Goal: Find specific page/section: Find specific page/section

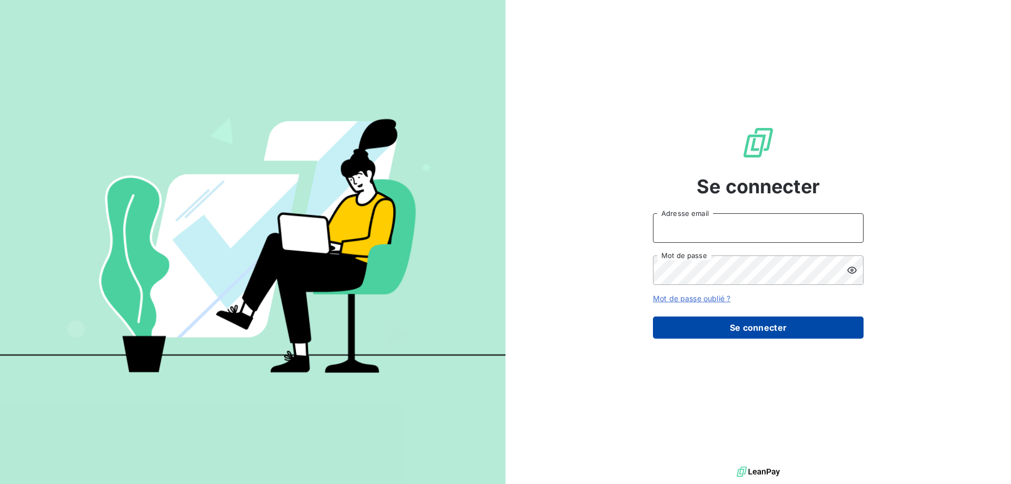
type input "[EMAIL_ADDRESS][DOMAIN_NAME]"
click at [698, 332] on button "Se connecter" at bounding box center [758, 327] width 211 height 22
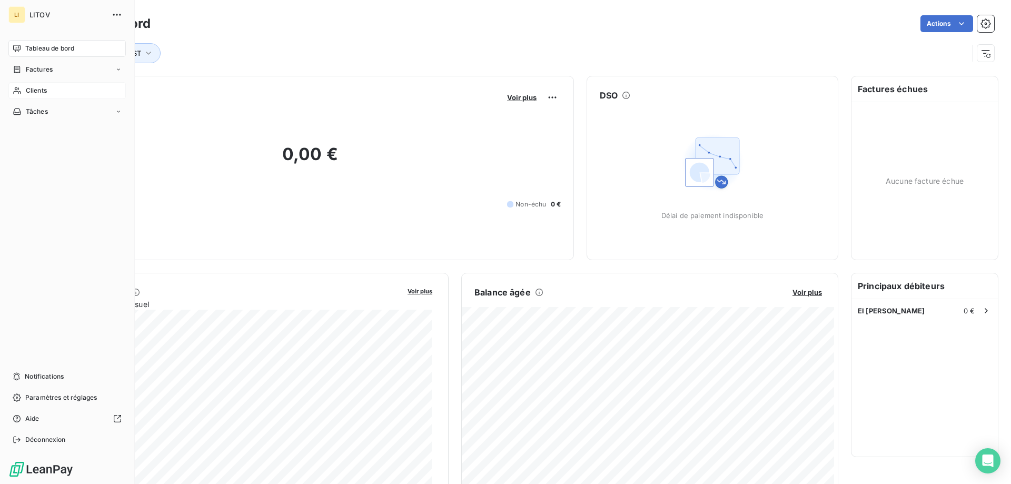
click at [41, 91] on span "Clients" at bounding box center [36, 90] width 21 height 9
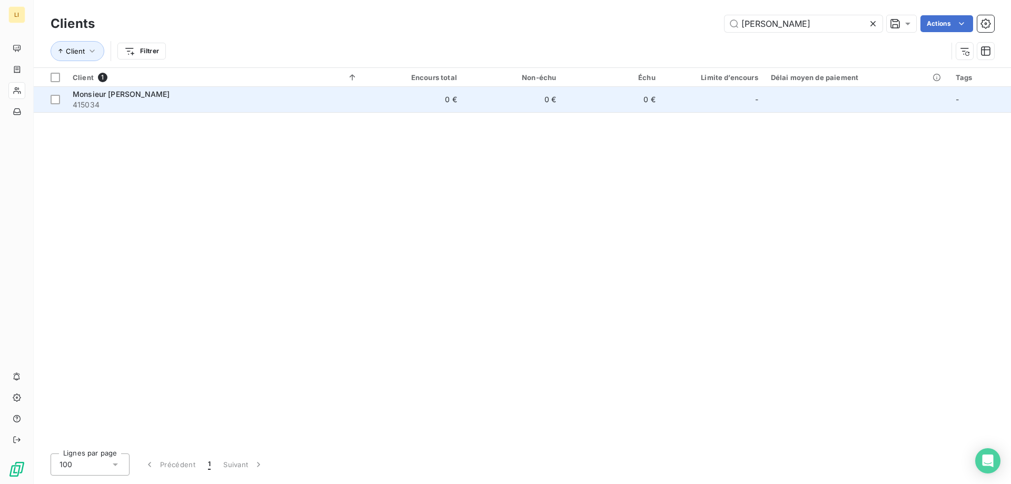
type input "delval"
click at [213, 103] on span "415034" at bounding box center [215, 105] width 285 height 11
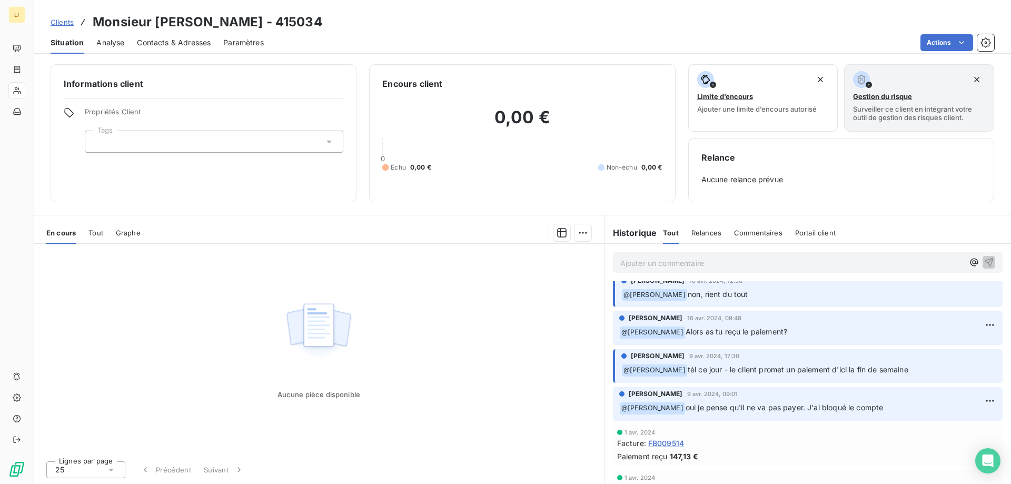
scroll to position [44, 0]
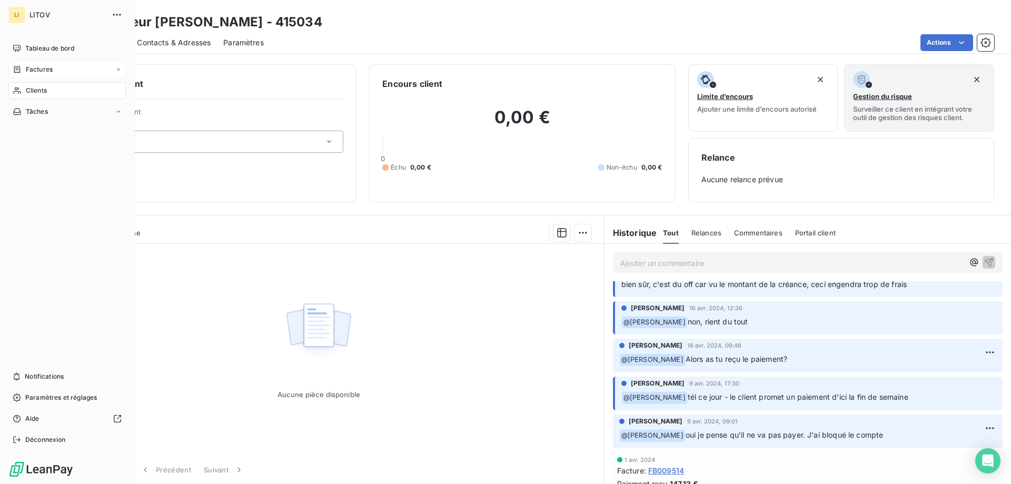
click at [52, 73] on span "Factures" at bounding box center [39, 69] width 27 height 9
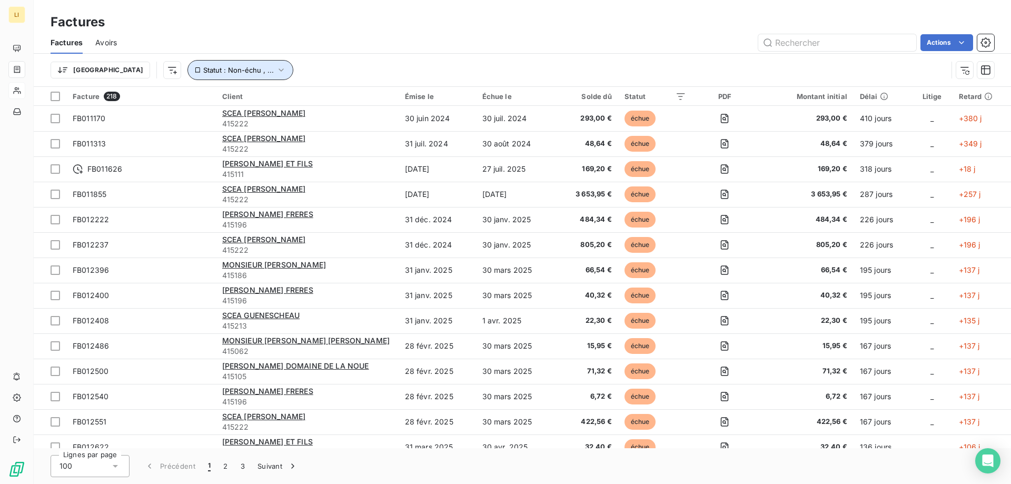
click at [276, 70] on icon "button" at bounding box center [281, 70] width 11 height 11
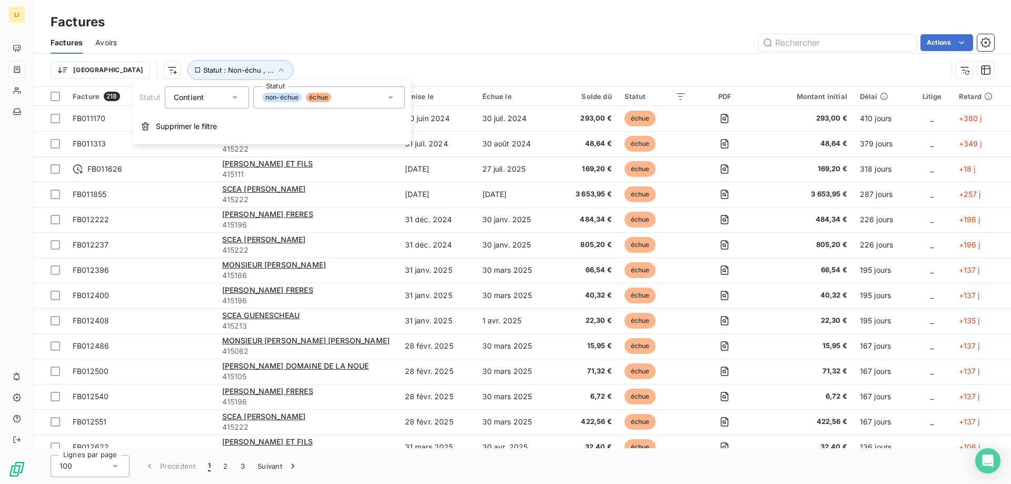
click at [389, 96] on icon at bounding box center [390, 97] width 11 height 11
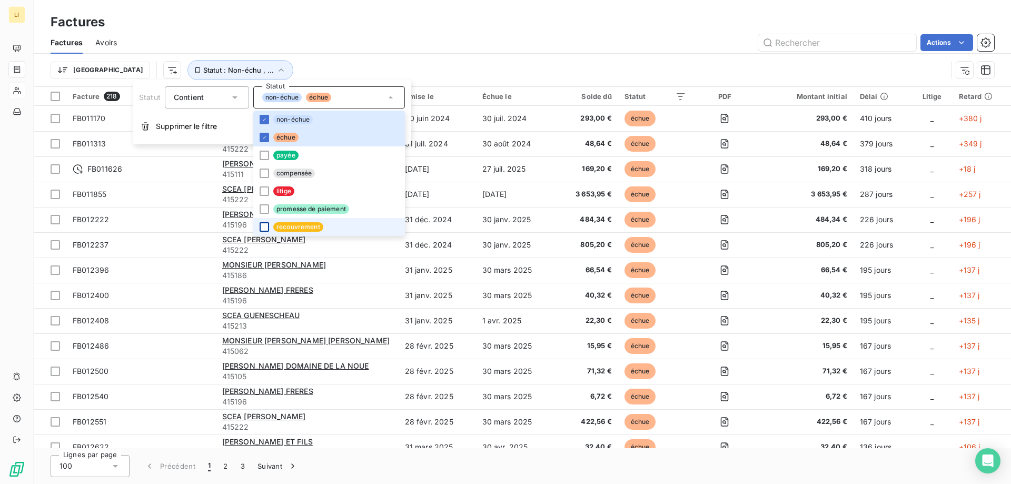
click at [264, 226] on div at bounding box center [264, 226] width 9 height 9
click at [266, 137] on icon at bounding box center [264, 137] width 6 height 6
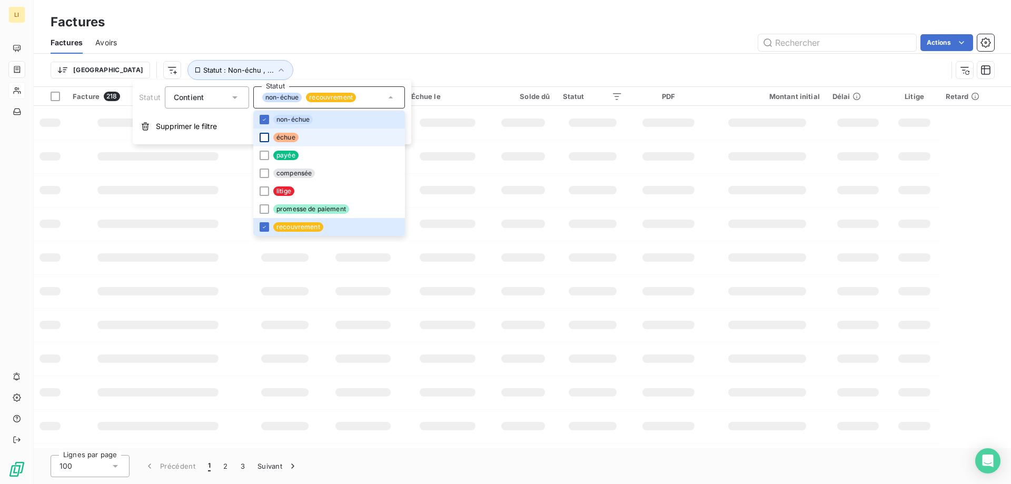
click at [263, 119] on icon at bounding box center [264, 119] width 6 height 6
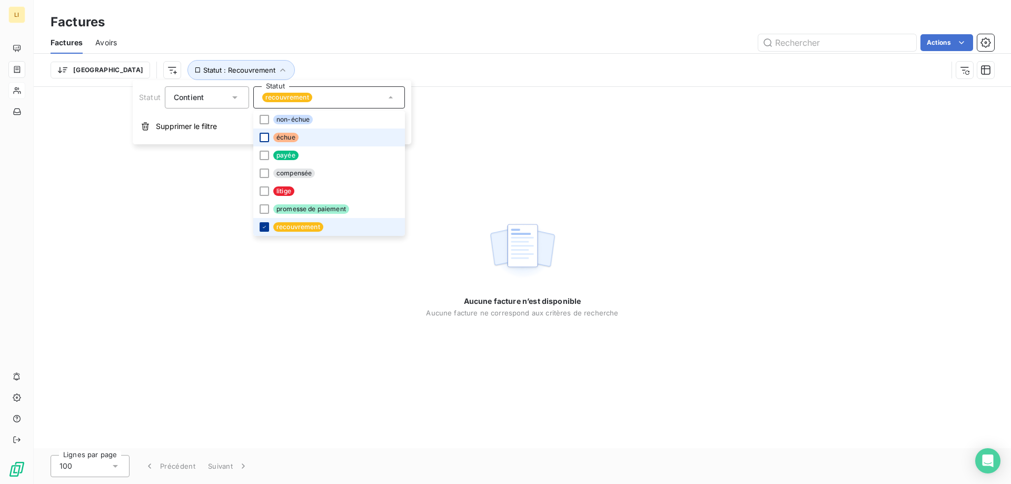
click at [266, 225] on icon at bounding box center [264, 227] width 6 height 6
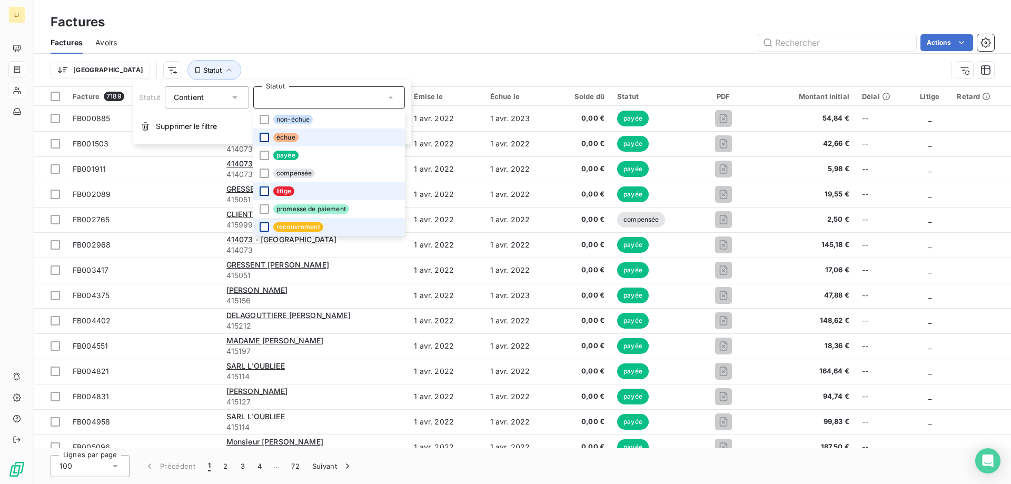
click at [265, 194] on div at bounding box center [264, 190] width 9 height 9
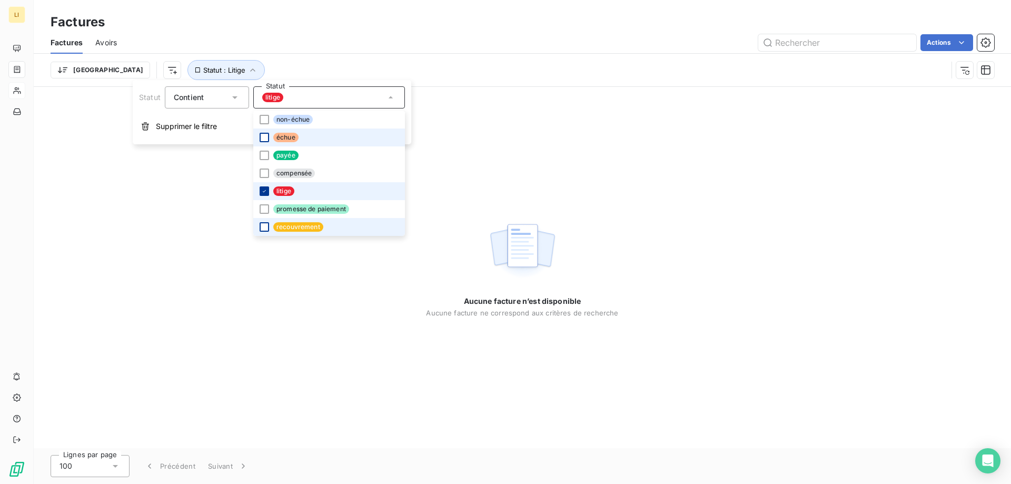
click at [265, 194] on icon at bounding box center [264, 191] width 6 height 6
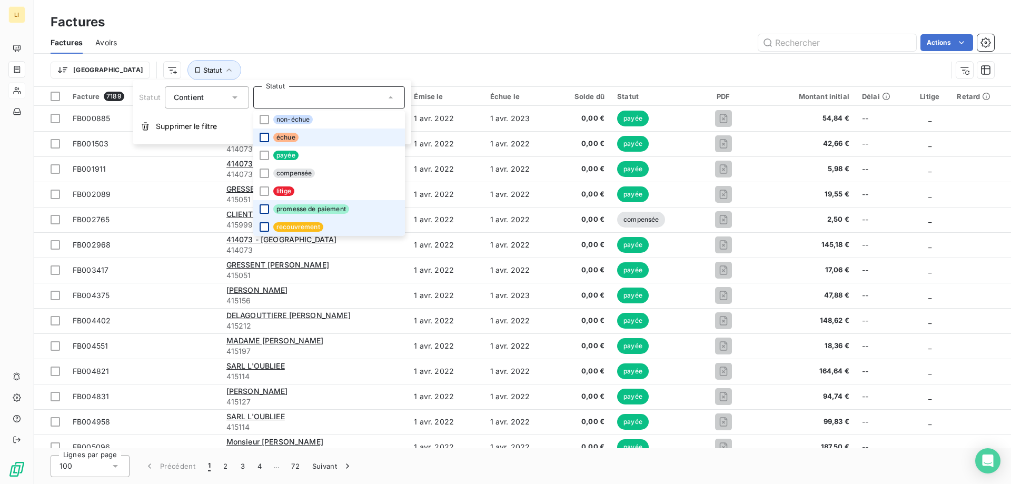
click at [263, 211] on div at bounding box center [264, 208] width 9 height 9
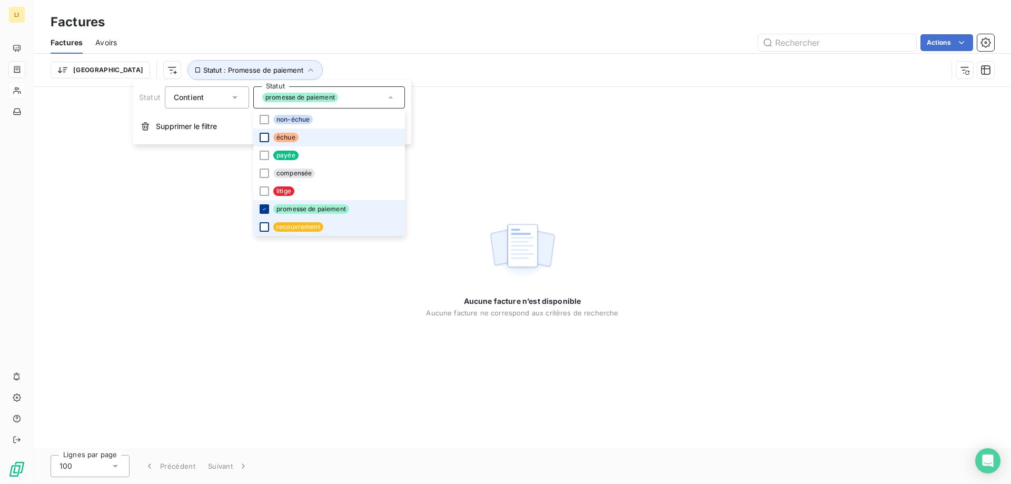
click at [263, 211] on icon at bounding box center [264, 209] width 6 height 6
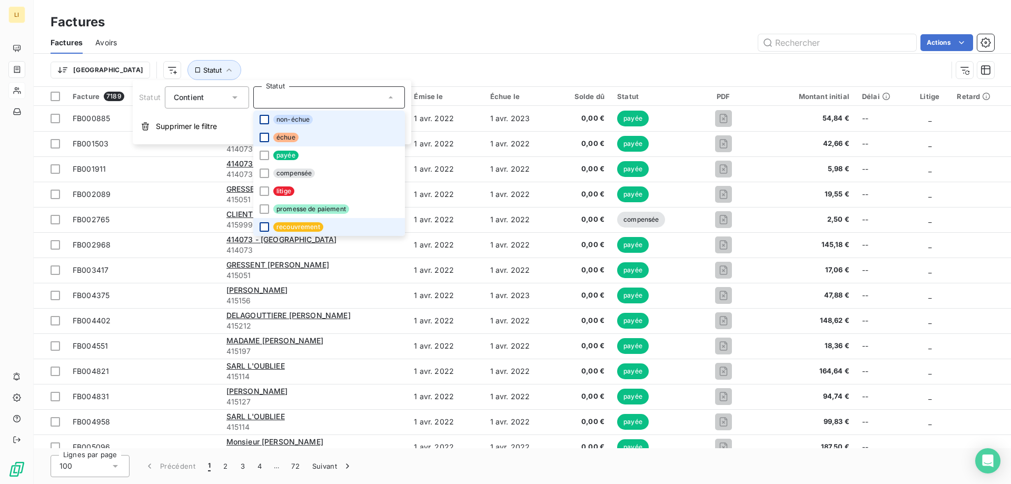
click at [265, 122] on div at bounding box center [264, 119] width 9 height 9
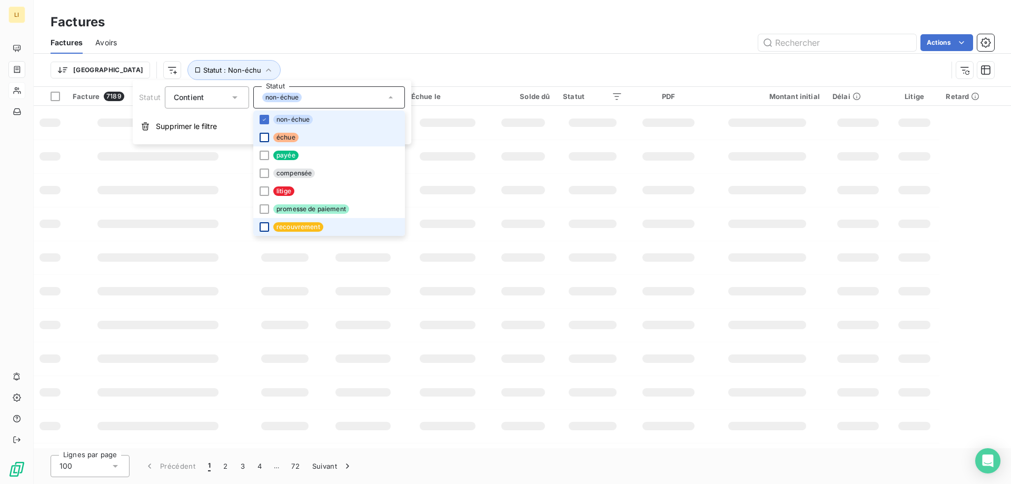
click at [264, 140] on div at bounding box center [264, 137] width 9 height 9
click at [379, 35] on div "Actions" at bounding box center [562, 42] width 865 height 17
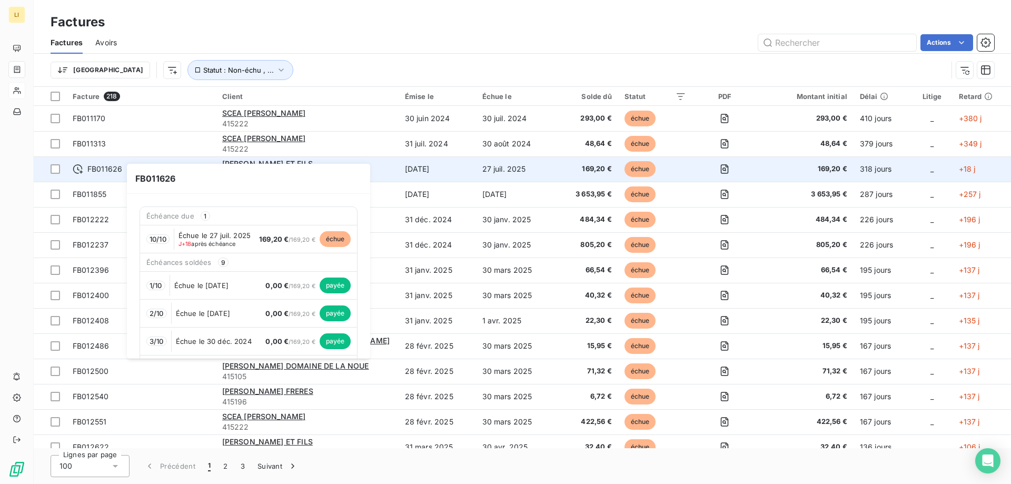
click at [97, 167] on span "FB011626" at bounding box center [104, 169] width 35 height 11
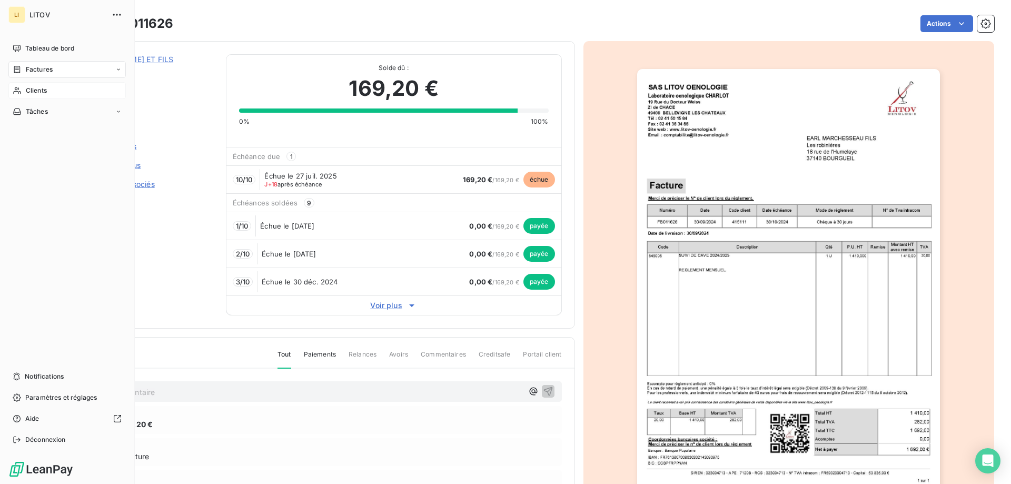
click at [37, 68] on span "Factures" at bounding box center [39, 69] width 27 height 9
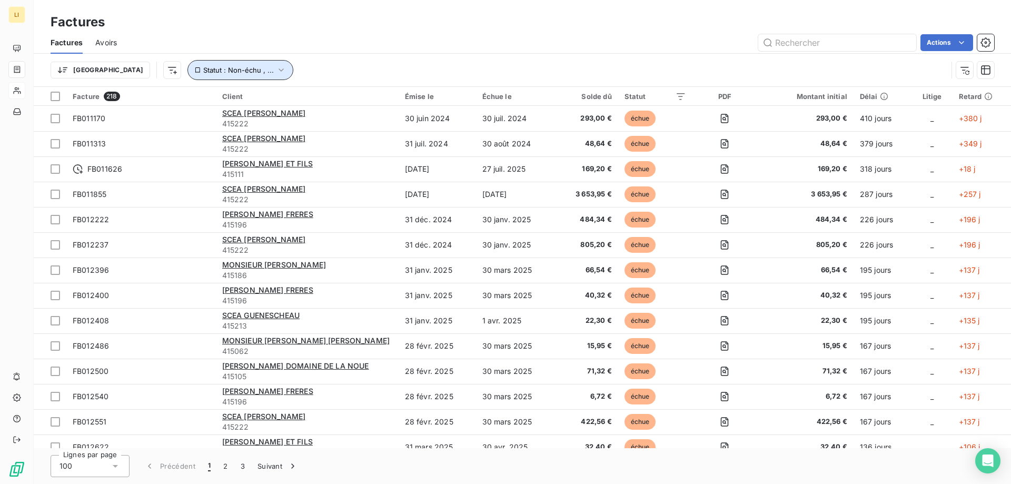
click at [276, 71] on icon "button" at bounding box center [281, 70] width 11 height 11
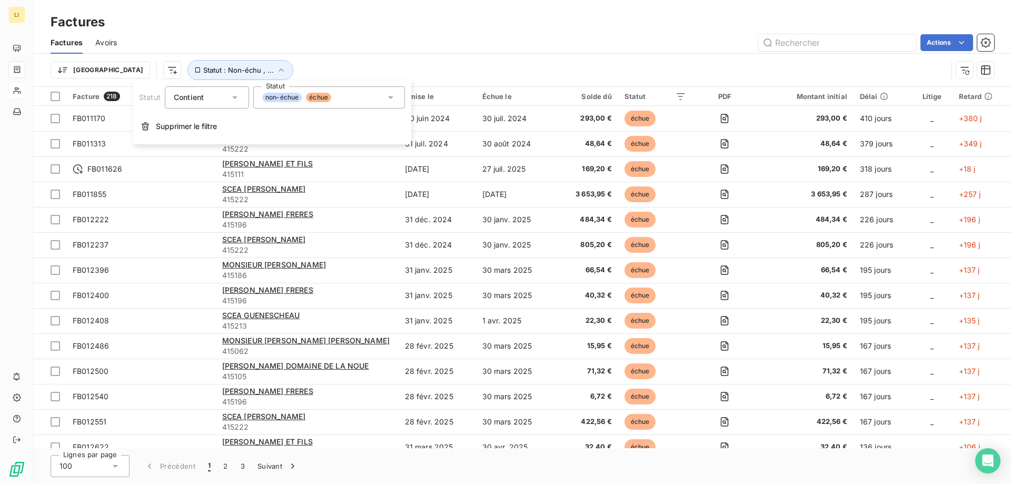
click at [391, 101] on icon at bounding box center [390, 97] width 11 height 11
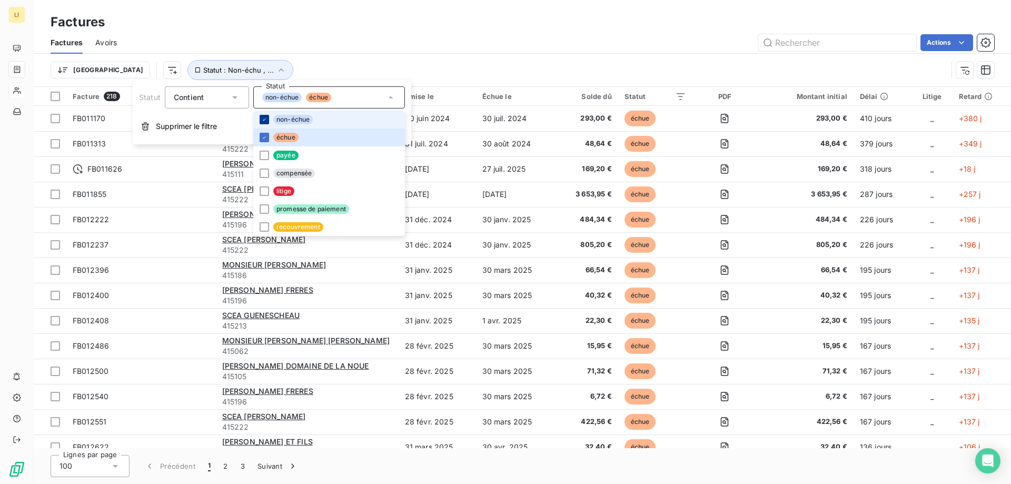
click at [265, 119] on icon at bounding box center [264, 119] width 3 height 2
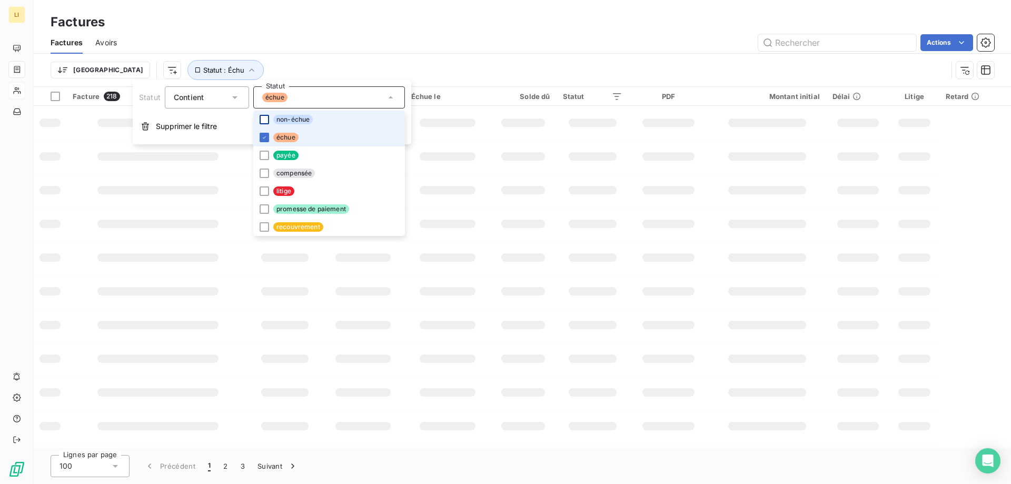
click at [266, 138] on icon at bounding box center [264, 137] width 6 height 6
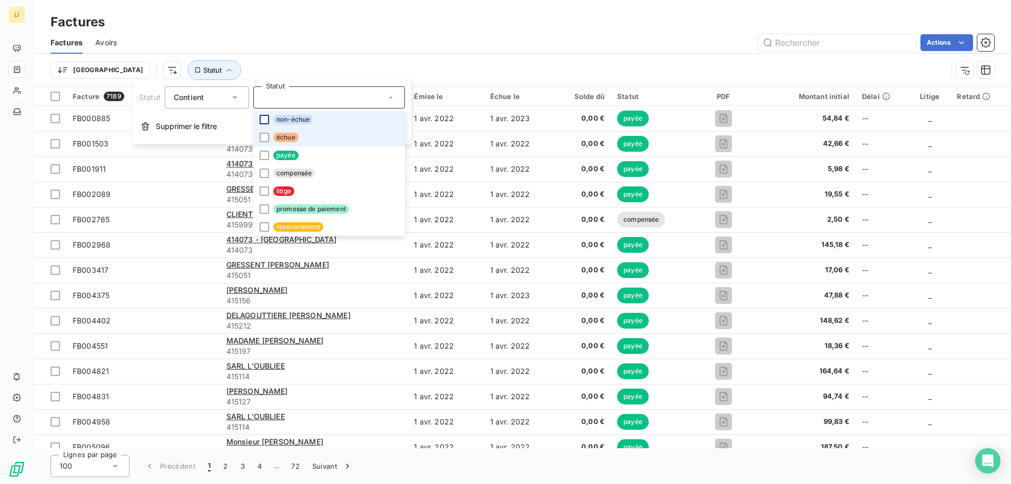
click at [332, 38] on div "Actions" at bounding box center [562, 42] width 865 height 17
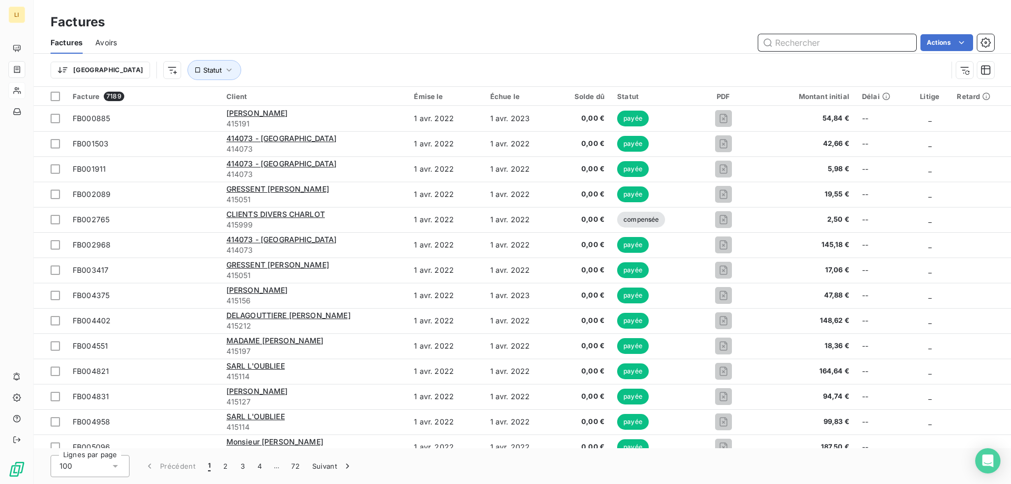
click at [791, 42] on input "text" at bounding box center [837, 42] width 158 height 17
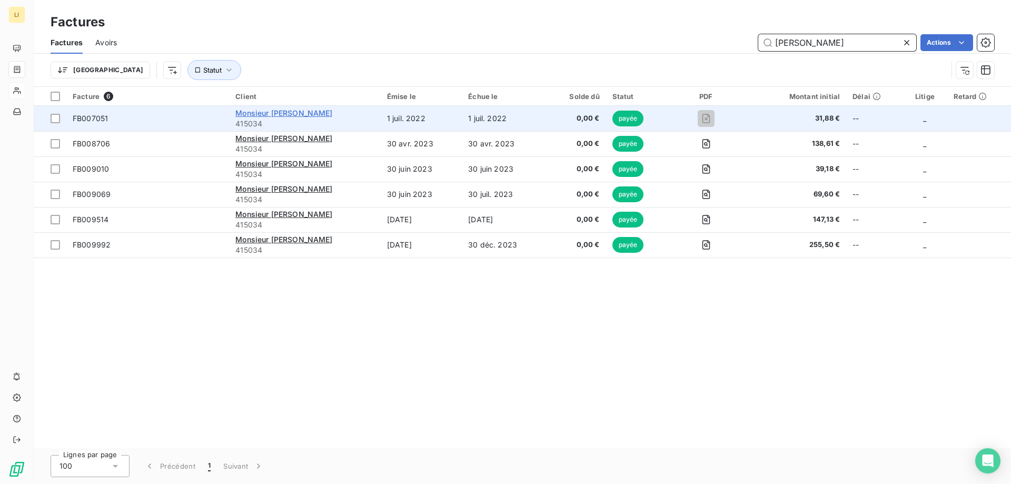
type input "delval"
click at [324, 111] on span "Monsieur DELVAL Adrien" at bounding box center [283, 112] width 97 height 9
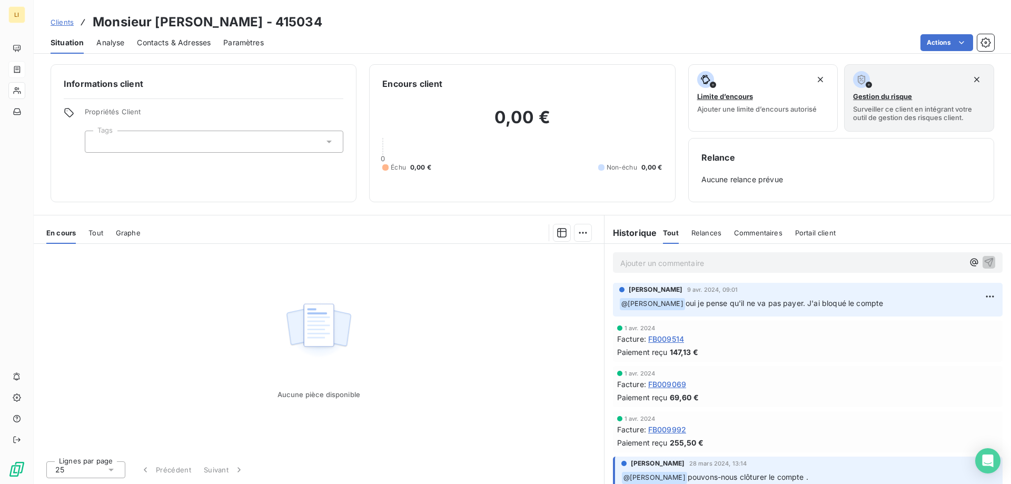
scroll to position [158, 0]
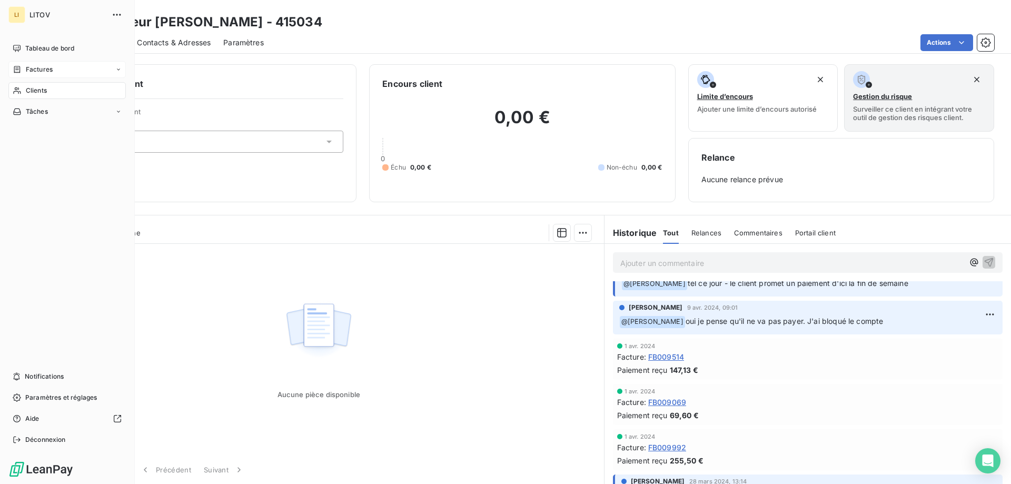
click at [59, 91] on div "Clients" at bounding box center [66, 90] width 117 height 17
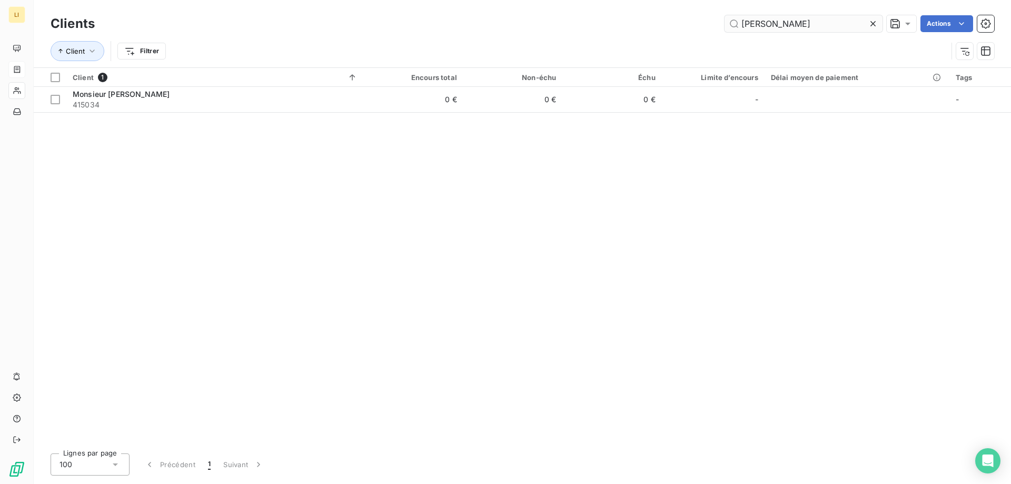
drag, startPoint x: 766, startPoint y: 23, endPoint x: 736, endPoint y: 27, distance: 30.2
click at [736, 27] on input "delval" at bounding box center [804, 23] width 158 height 17
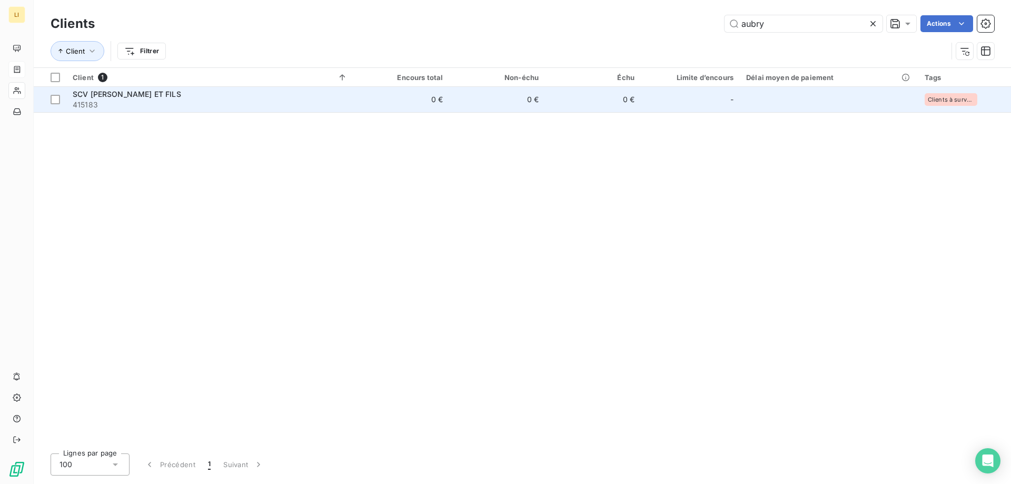
type input "aubry"
click at [285, 100] on span "415183" at bounding box center [210, 105] width 275 height 11
